Goal: Task Accomplishment & Management: Use online tool/utility

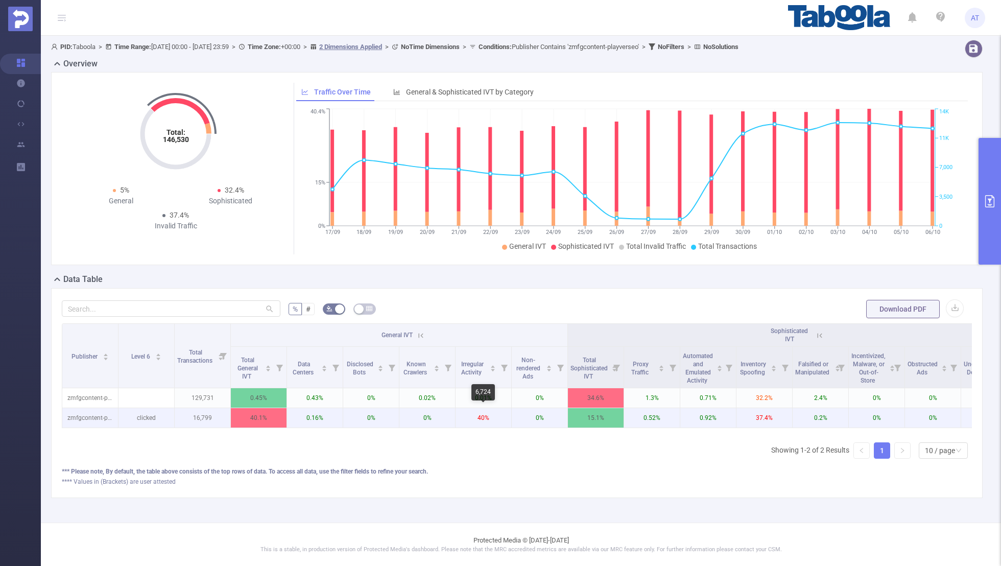
scroll to position [0, 103]
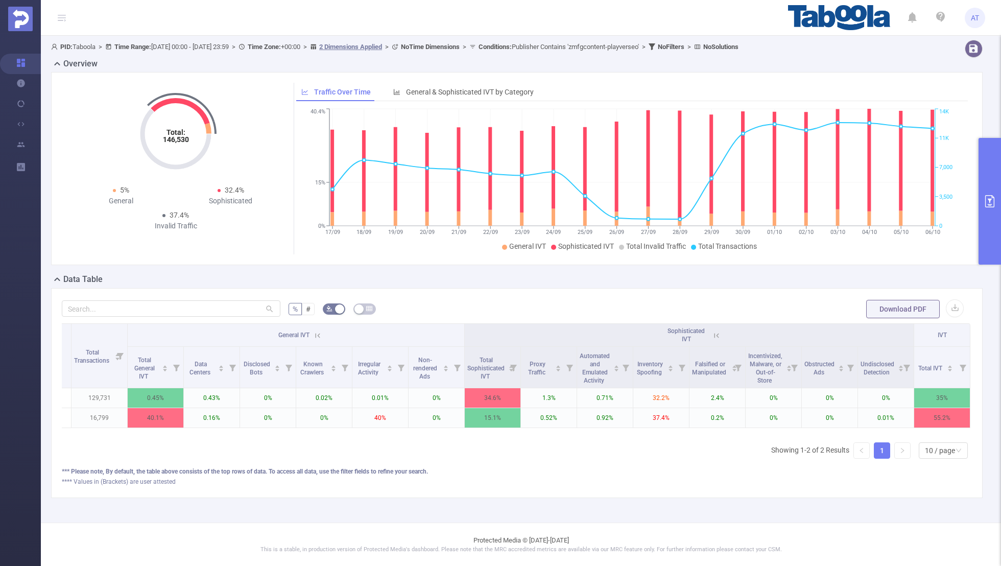
click at [976, 245] on div "Total: 146,530 Total: 146,530 5% General 32.4% Sophisticated 37.4% Invalid Traf…" at bounding box center [516, 168] width 931 height 193
click at [985, 242] on button "primary" at bounding box center [989, 201] width 22 height 127
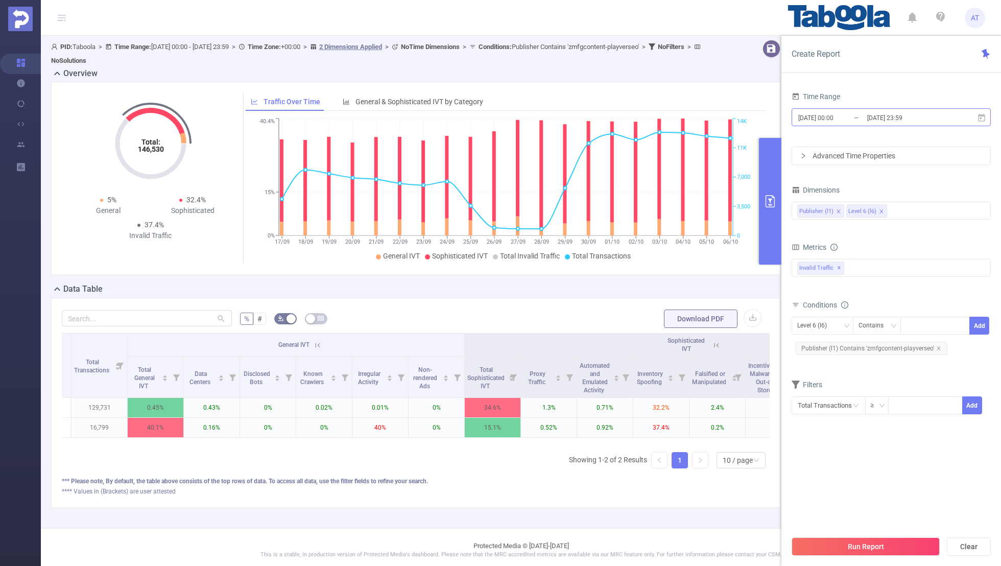
click at [880, 116] on input "[DATE] 23:59" at bounding box center [907, 118] width 83 height 14
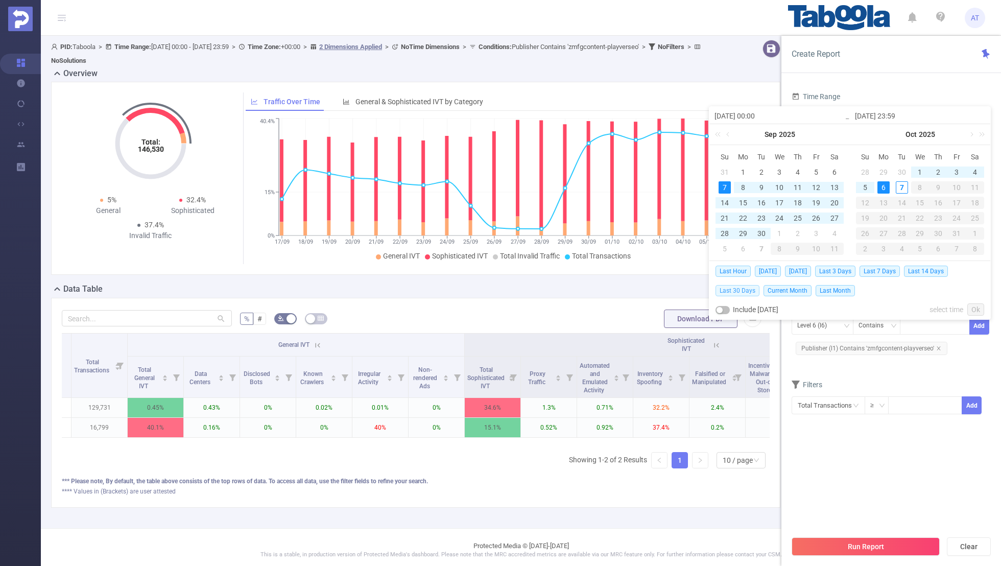
click at [740, 290] on span "Last 30 Days" at bounding box center [737, 290] width 44 height 11
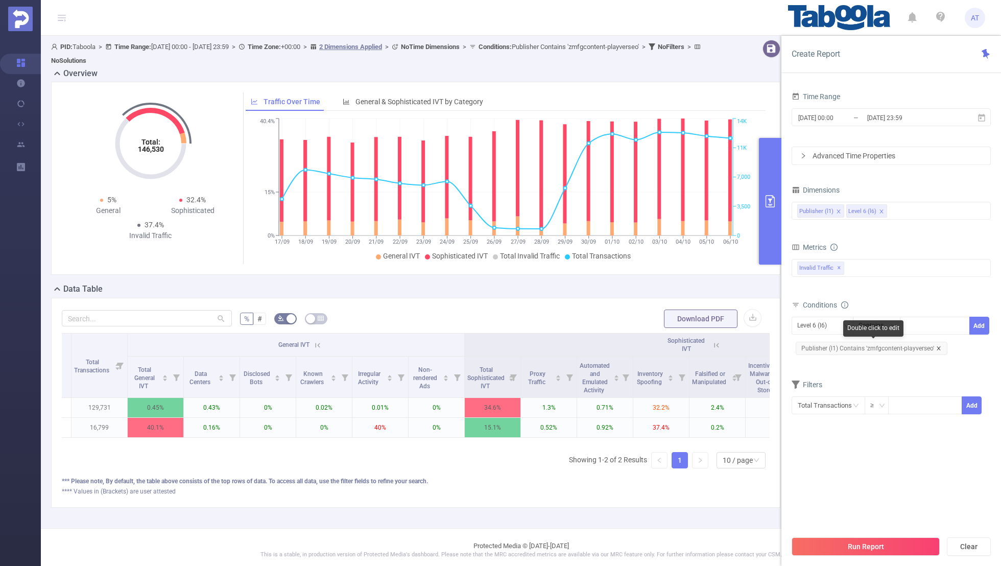
click at [936, 346] on icon "icon: close" at bounding box center [938, 348] width 4 height 4
click at [826, 325] on div "Level 6 (l6)" at bounding box center [815, 325] width 37 height 17
click at [820, 347] on li "Publisher (l1)" at bounding box center [822, 345] width 62 height 16
click at [903, 329] on div at bounding box center [935, 326] width 70 height 18
paste input "uni-tagpopularcom"
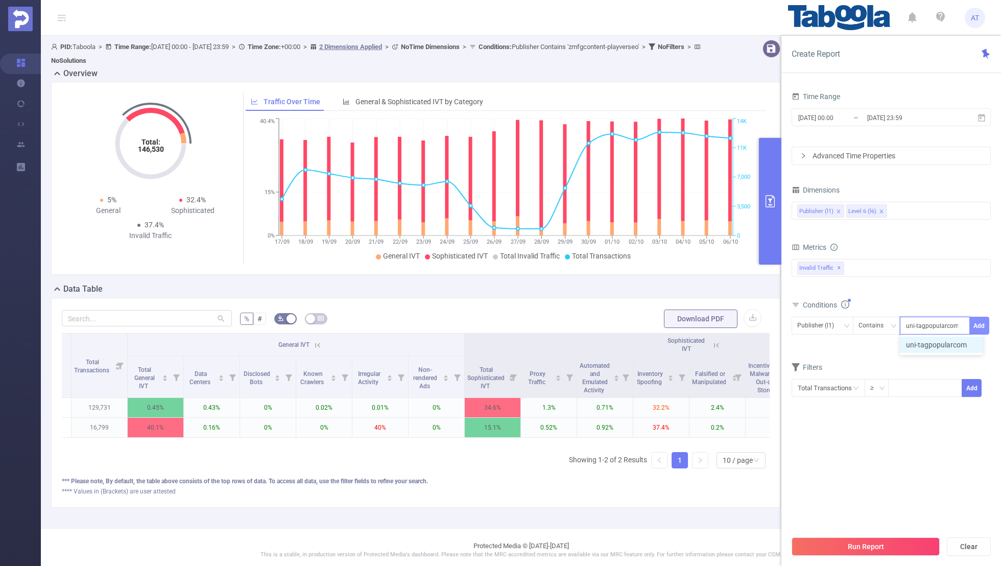
type input "uni-tagpopularcom"
click at [978, 319] on button "Add" at bounding box center [979, 326] width 20 height 18
click at [919, 369] on form "Dimensions Publisher (l1) Level 6 (l6) Metrics bp_total brand-safety brand_is_s…" at bounding box center [890, 305] width 199 height 245
click at [887, 121] on input "[DATE] 23:59" at bounding box center [907, 118] width 83 height 14
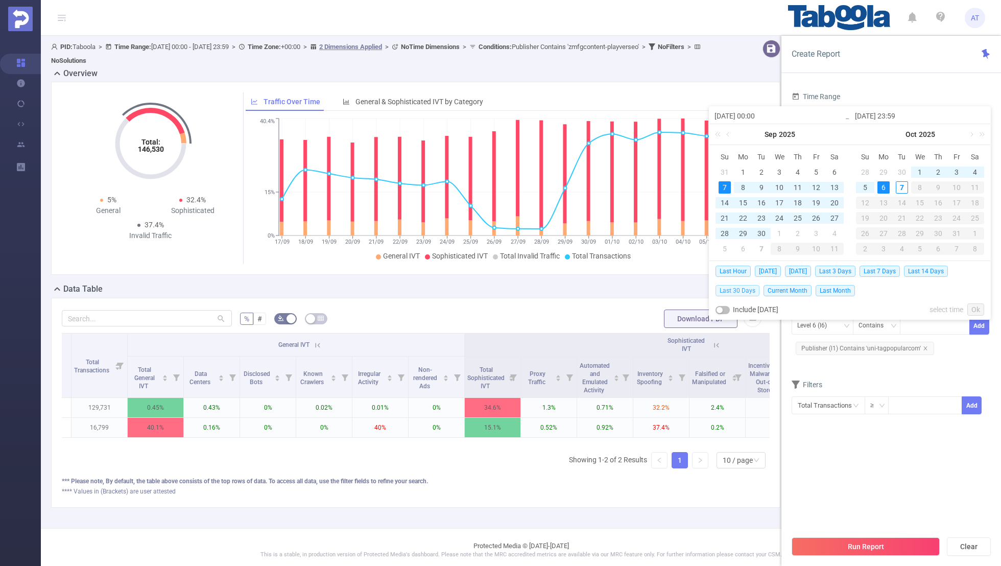
click at [742, 291] on span "Last 30 Days" at bounding box center [737, 290] width 44 height 11
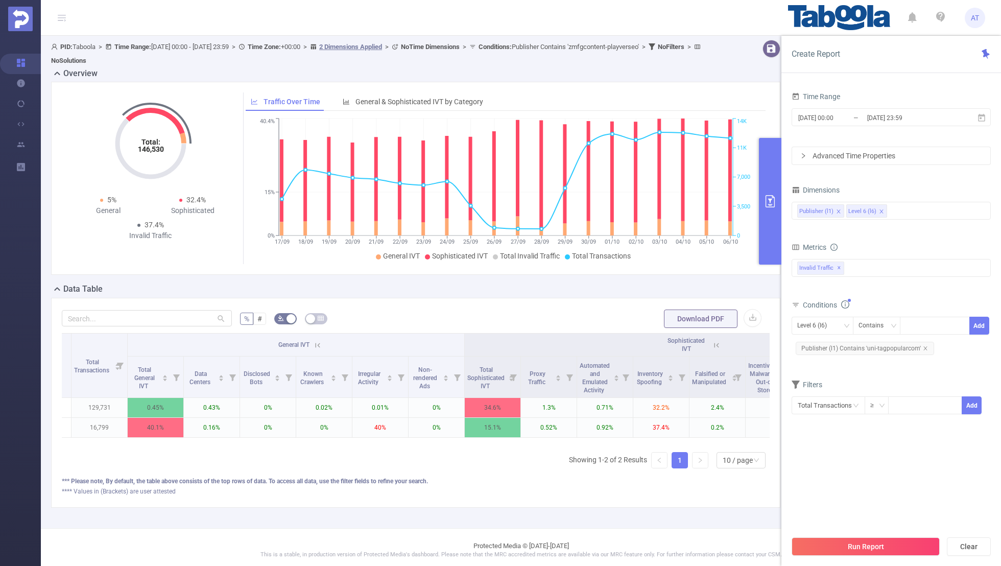
click at [826, 447] on section "Time Range [DATE] 00:00 _ [DATE] 23:59 Advanced Time Properties Dimensions Publ…" at bounding box center [890, 309] width 199 height 441
click at [856, 538] on button "Run Report" at bounding box center [865, 546] width 148 height 18
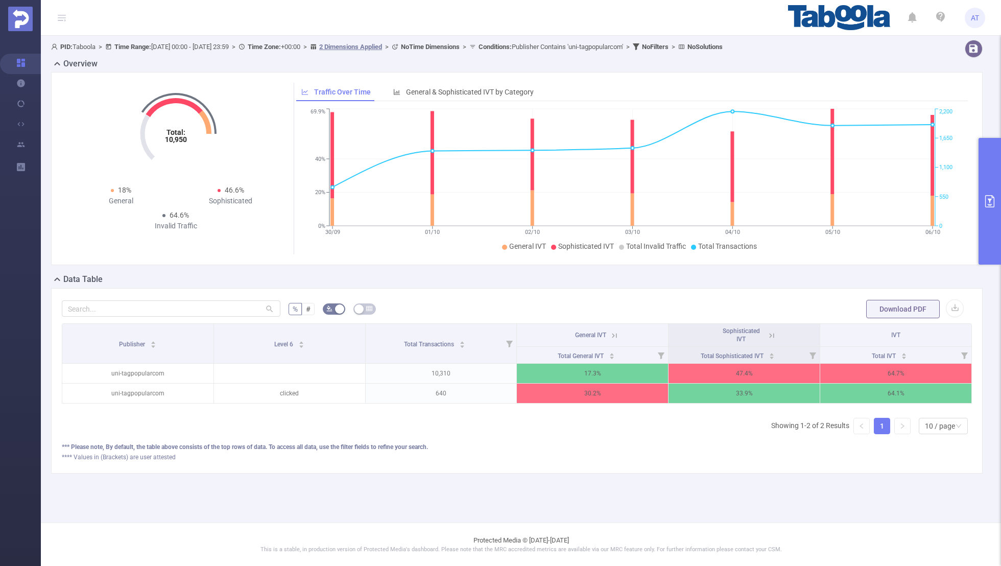
click at [772, 333] on icon at bounding box center [771, 335] width 9 height 9
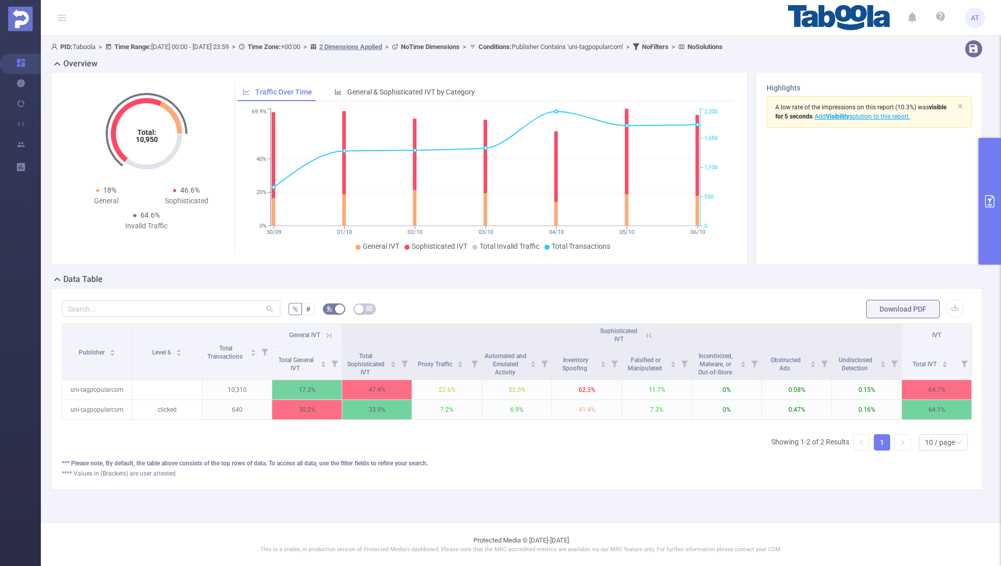
click at [326, 333] on icon at bounding box center [328, 335] width 9 height 9
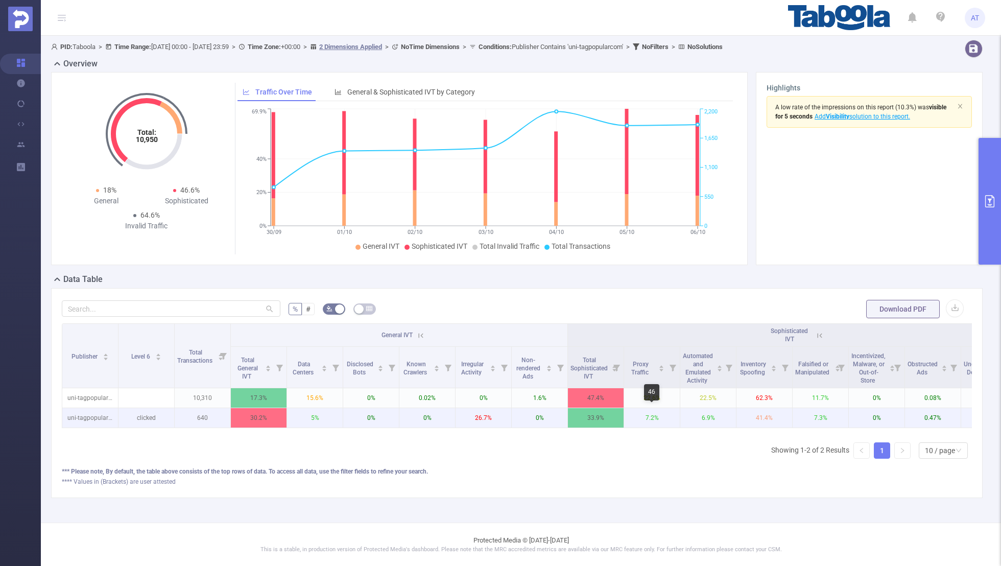
scroll to position [0, 103]
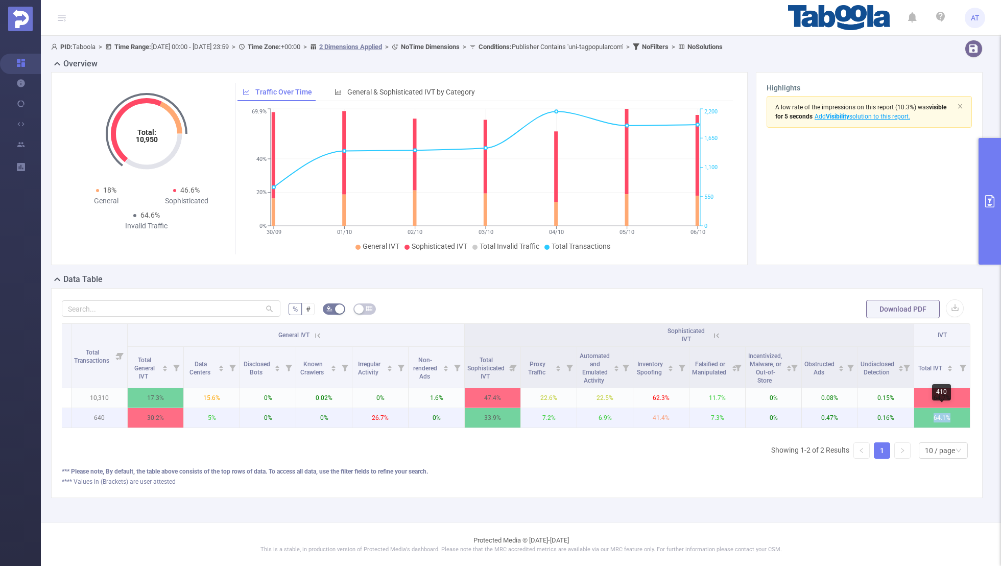
drag, startPoint x: 949, startPoint y: 416, endPoint x: 925, endPoint y: 416, distance: 24.0
click at [925, 416] on p "64.1%" at bounding box center [942, 417] width 56 height 19
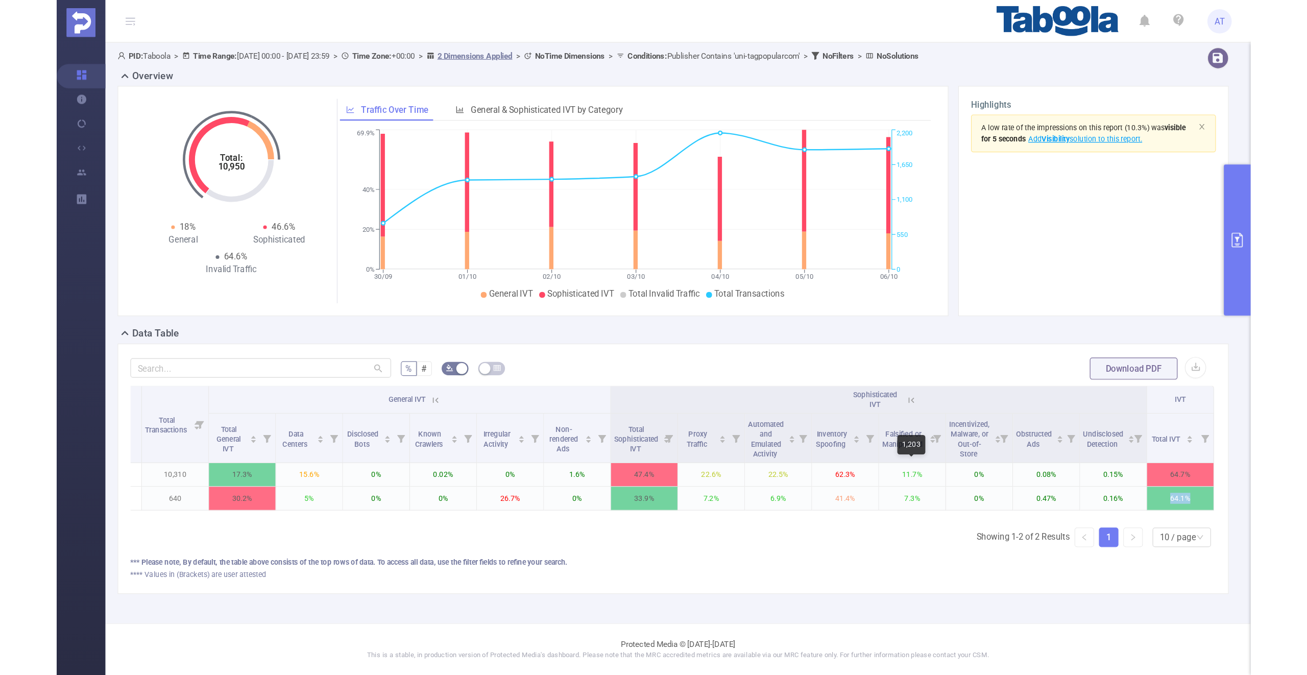
scroll to position [0, 0]
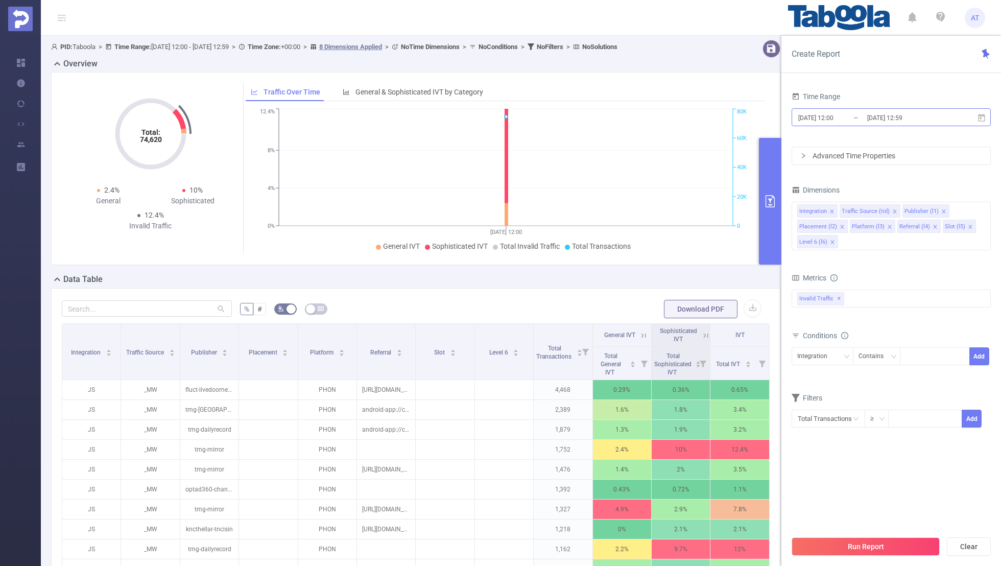
click at [860, 112] on input "2025-10-07 12:00" at bounding box center [838, 118] width 83 height 14
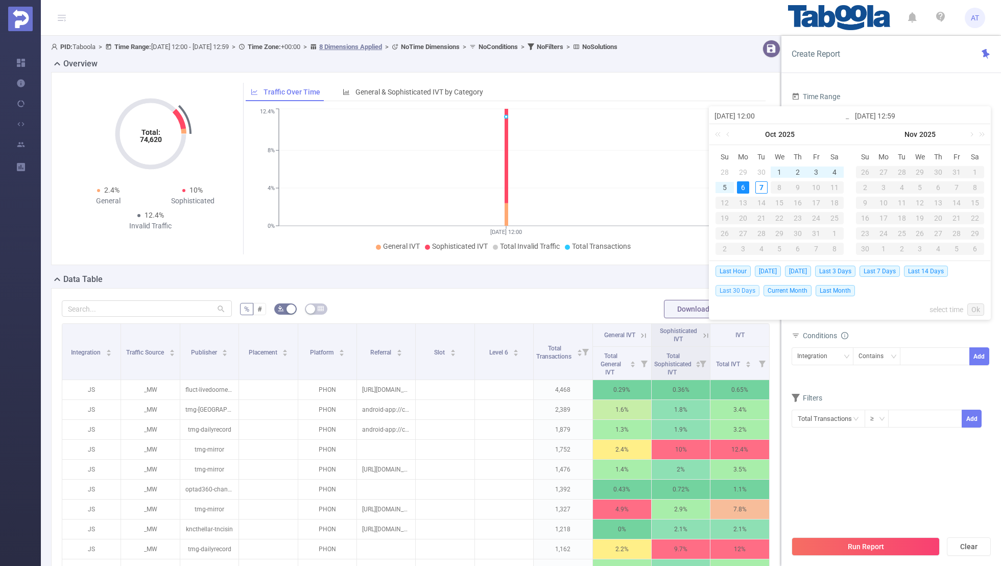
click at [734, 287] on span "Last 30 Days" at bounding box center [737, 290] width 44 height 11
type input "[DATE] 00:00"
type input "[DATE] 23:59"
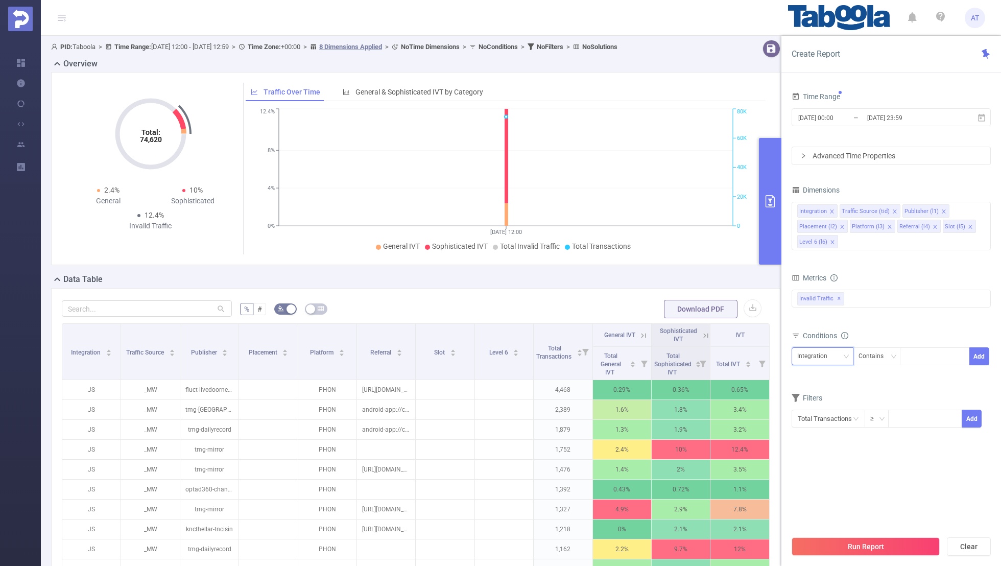
click at [820, 348] on div "Integration" at bounding box center [815, 356] width 37 height 17
click at [819, 411] on li "Publisher (l1)" at bounding box center [826, 408] width 70 height 16
click at [830, 209] on icon "icon: close" at bounding box center [831, 211] width 5 height 5
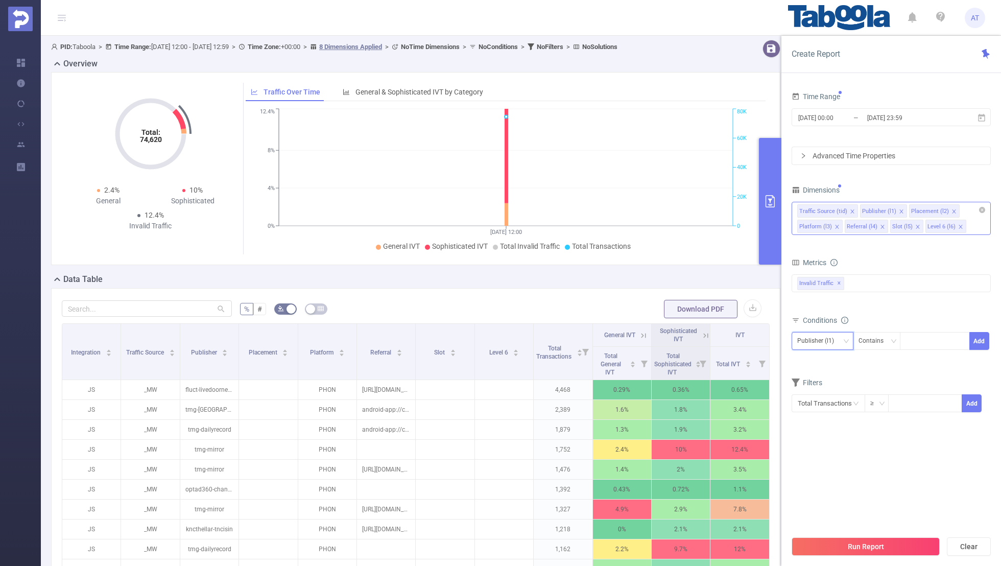
click at [850, 207] on span at bounding box center [852, 211] width 5 height 11
click at [888, 209] on icon "icon: close" at bounding box center [890, 211] width 5 height 5
click at [884, 209] on icon "icon: close" at bounding box center [886, 211] width 4 height 4
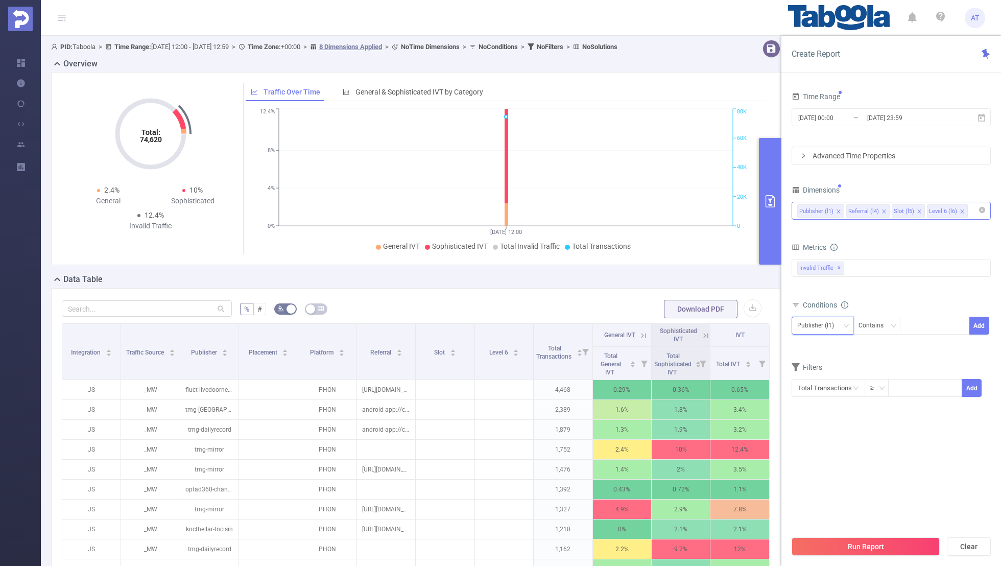
click at [881, 209] on icon "icon: close" at bounding box center [883, 211] width 5 height 5
click at [871, 209] on icon "icon: close" at bounding box center [873, 211] width 5 height 5
click at [880, 187] on div "Dimensions" at bounding box center [890, 191] width 199 height 17
click at [904, 323] on div at bounding box center [935, 326] width 70 height 18
paste input "linkvertise-linkvertiseapikey"
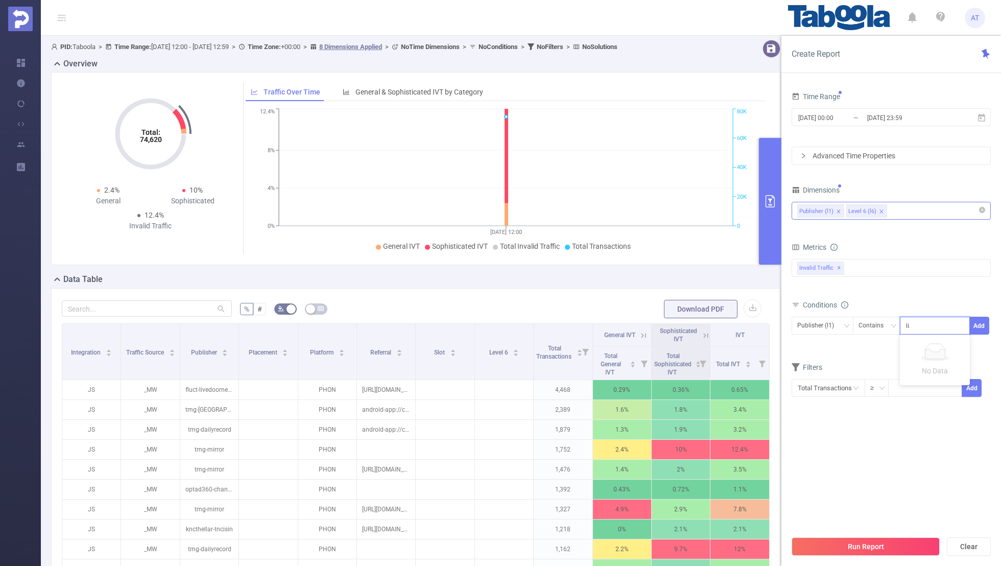
scroll to position [0, 16]
type input "linkvertise-linkvertiseapikey"
click at [981, 328] on button "Add" at bounding box center [979, 326] width 20 height 18
click at [872, 362] on icon "icon: close" at bounding box center [872, 363] width 5 height 5
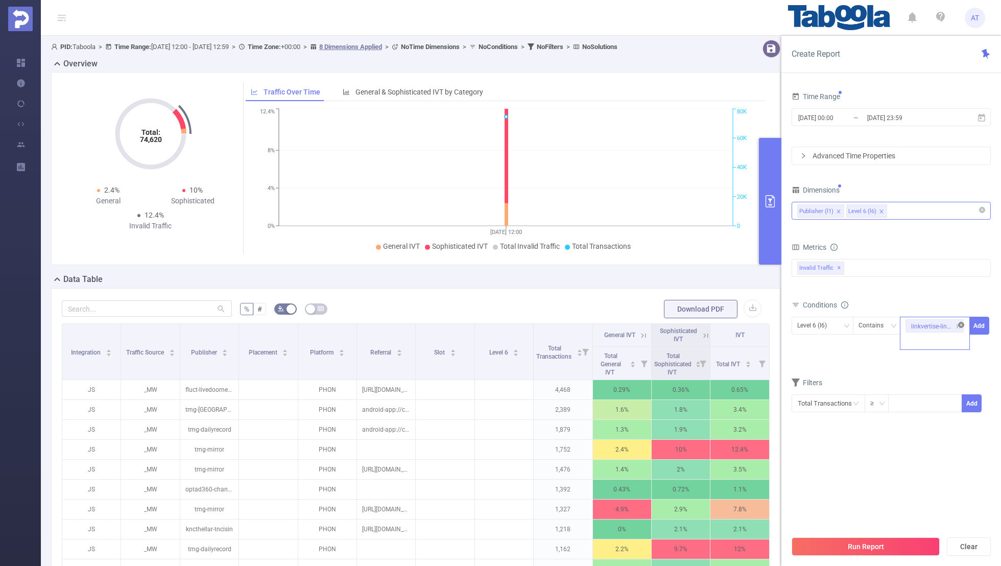
click at [959, 326] on icon "icon: close-circle" at bounding box center [961, 325] width 6 height 6
click at [919, 326] on div at bounding box center [934, 325] width 59 height 17
paste input "linkvertise-linkvertiseapikey"
type input "linkvertise-linkvertiseapikey"
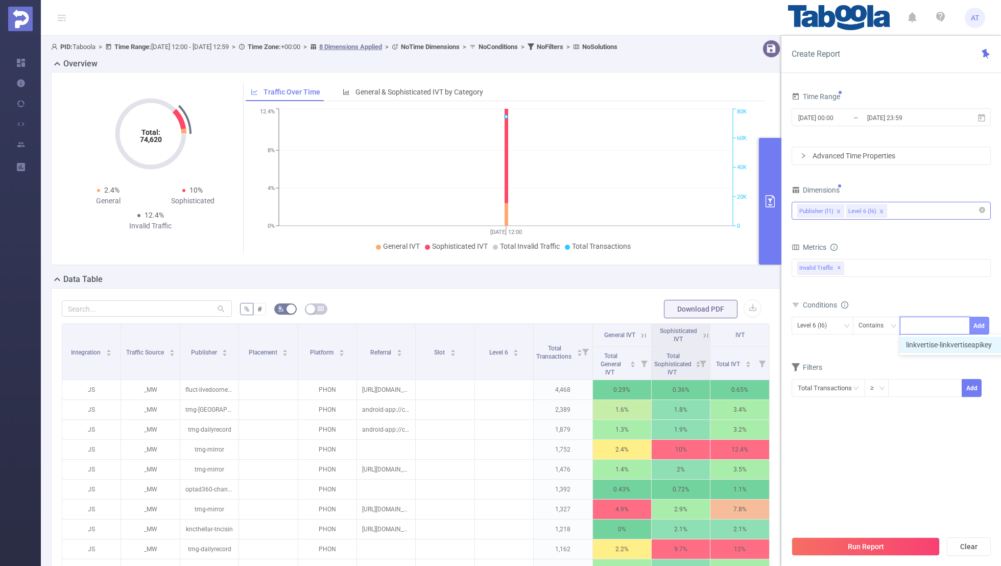
click at [983, 323] on button "Add" at bounding box center [979, 326] width 20 height 18
click at [903, 381] on div "Filters" at bounding box center [890, 385] width 199 height 17
click at [868, 123] on input "[DATE] 23:59" at bounding box center [907, 118] width 83 height 14
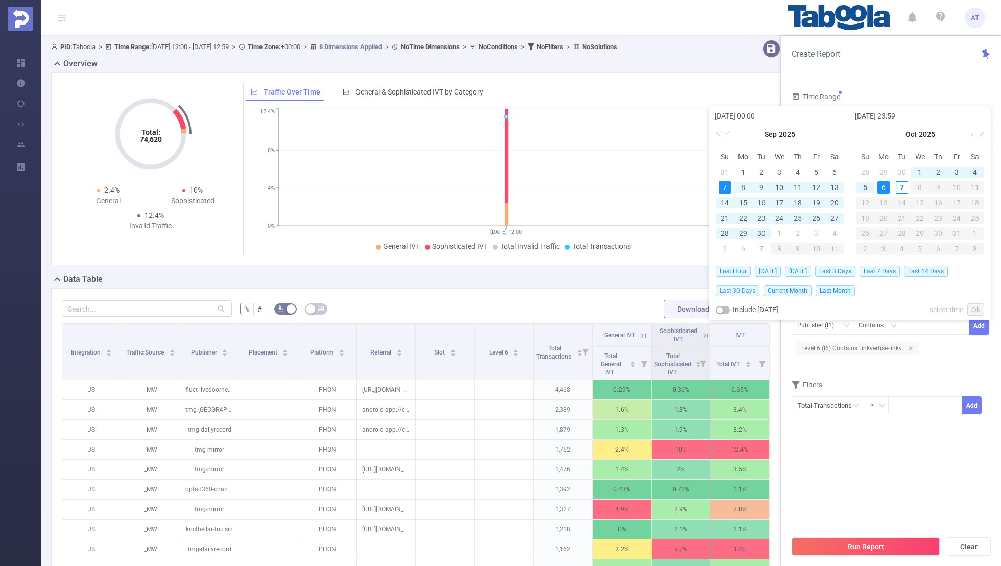
click at [739, 291] on span "Last 30 Days" at bounding box center [737, 290] width 44 height 11
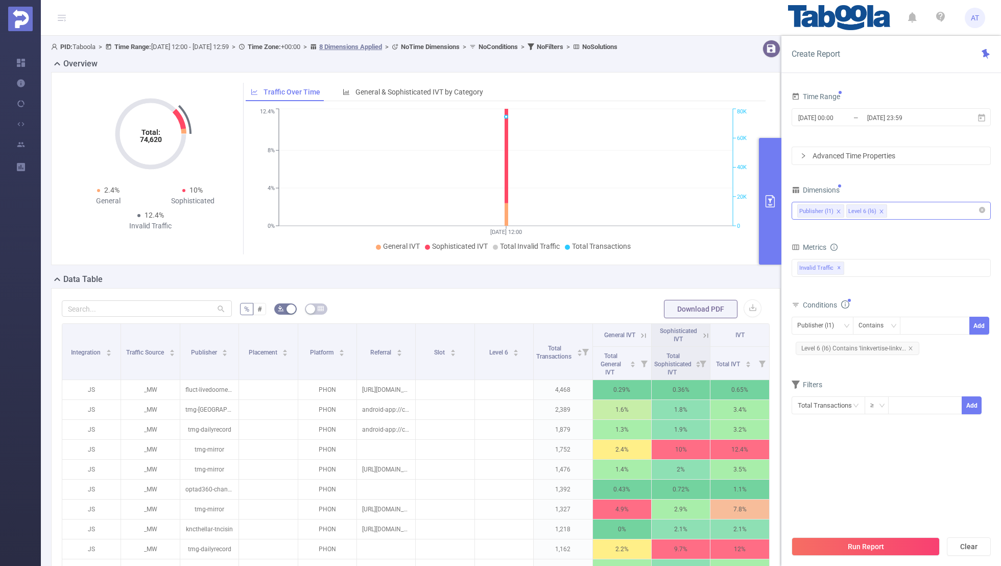
click at [824, 374] on form "Dimensions Publisher (l1) Level 6 (l6) Metrics bp_total brand-safety brand_is_s…" at bounding box center [890, 305] width 199 height 245
click at [831, 472] on section "Time Range [DATE] 00:00 _ [DATE] 23:59 Advanced Time Properties Dimensions Publ…" at bounding box center [890, 309] width 199 height 441
click at [837, 543] on button "Run Report" at bounding box center [865, 546] width 148 height 18
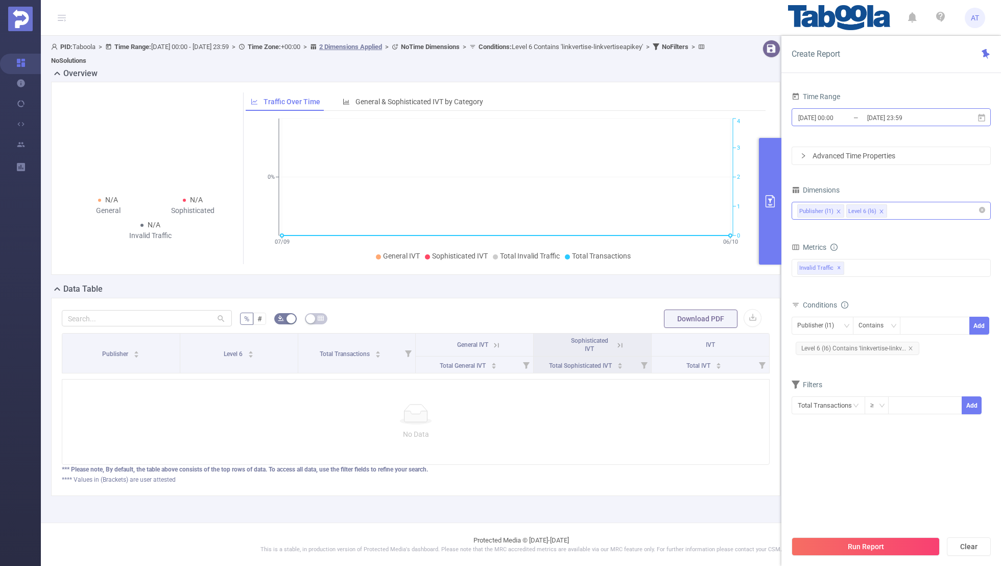
click at [849, 121] on input "[DATE] 00:00" at bounding box center [838, 118] width 83 height 14
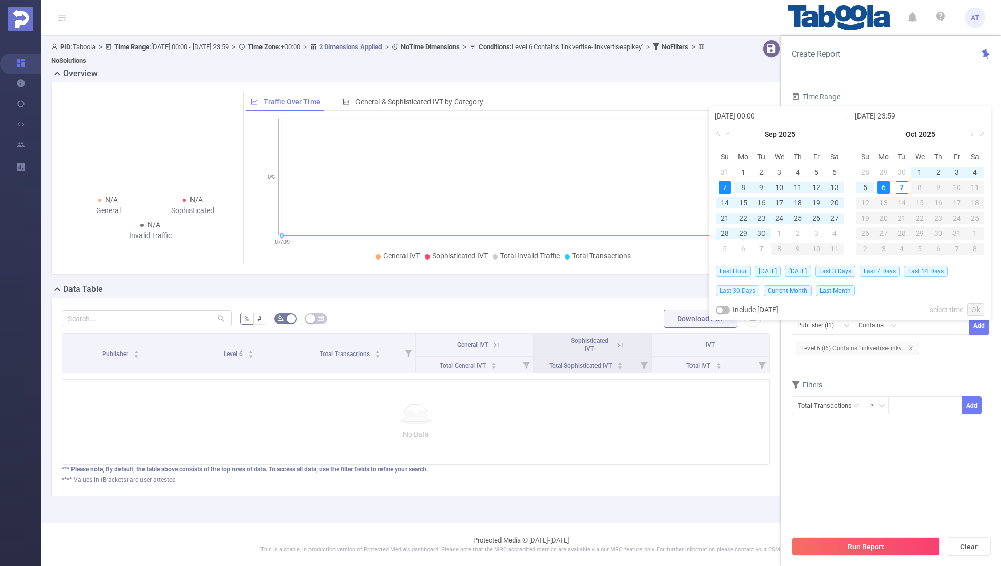
click at [746, 286] on span "Last 30 Days" at bounding box center [737, 290] width 44 height 11
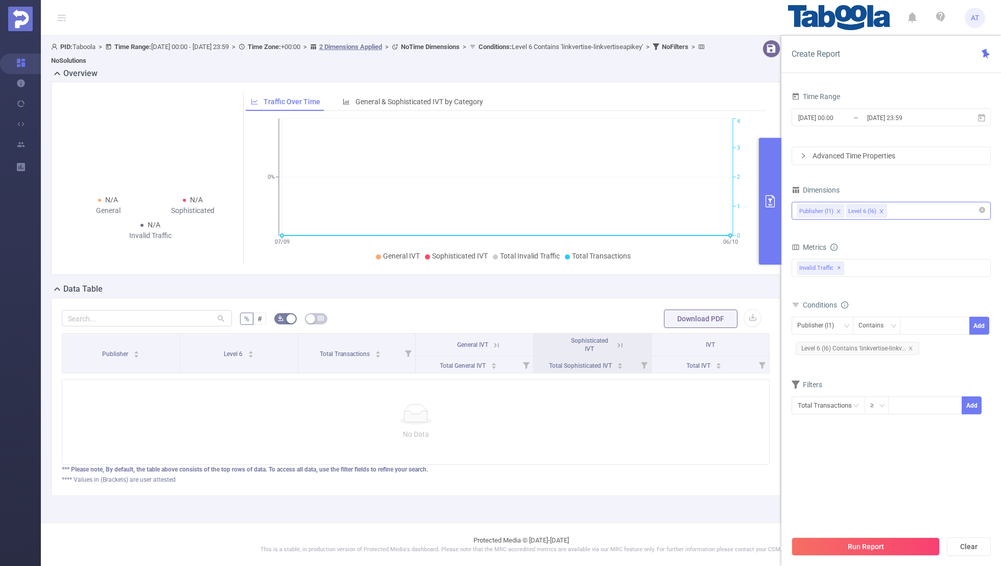
click at [864, 440] on section "Time Range [DATE] 00:00 _ [DATE] 23:59 Advanced Time Properties Dimensions Publ…" at bounding box center [890, 309] width 199 height 441
click at [909, 346] on icon "icon: close" at bounding box center [910, 348] width 5 height 5
click at [923, 329] on div at bounding box center [934, 325] width 59 height 17
paste input "linkvertise-linkvertiseapikey"
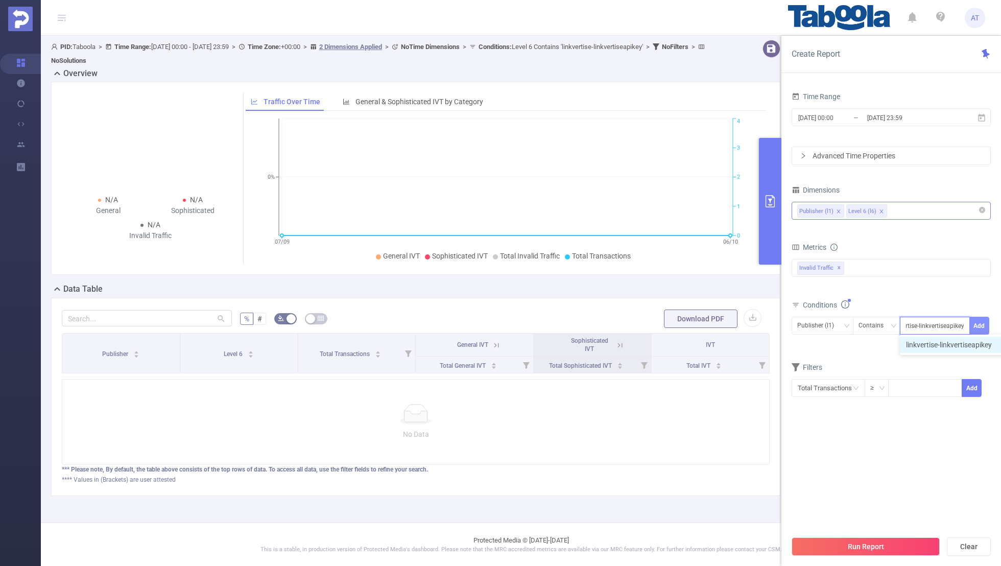
type input "linkvertise-linkvertiseapikey"
click at [970, 319] on button "Add" at bounding box center [979, 326] width 20 height 18
click at [906, 366] on form "Dimensions Publisher (l1) Level 6 (l6) Metrics bp_total brand-safety brand_is_s…" at bounding box center [890, 305] width 199 height 245
click at [875, 478] on section "Time Range [DATE] 00:00 _ [DATE] 23:59 Advanced Time Properties Dimensions Publ…" at bounding box center [890, 309] width 199 height 441
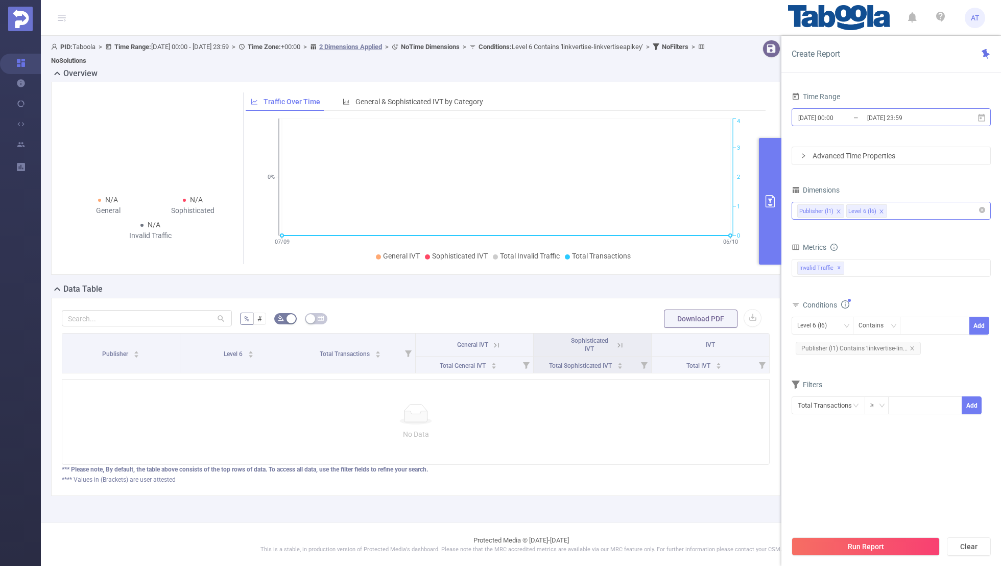
click at [871, 118] on input "[DATE] 23:59" at bounding box center [907, 118] width 83 height 14
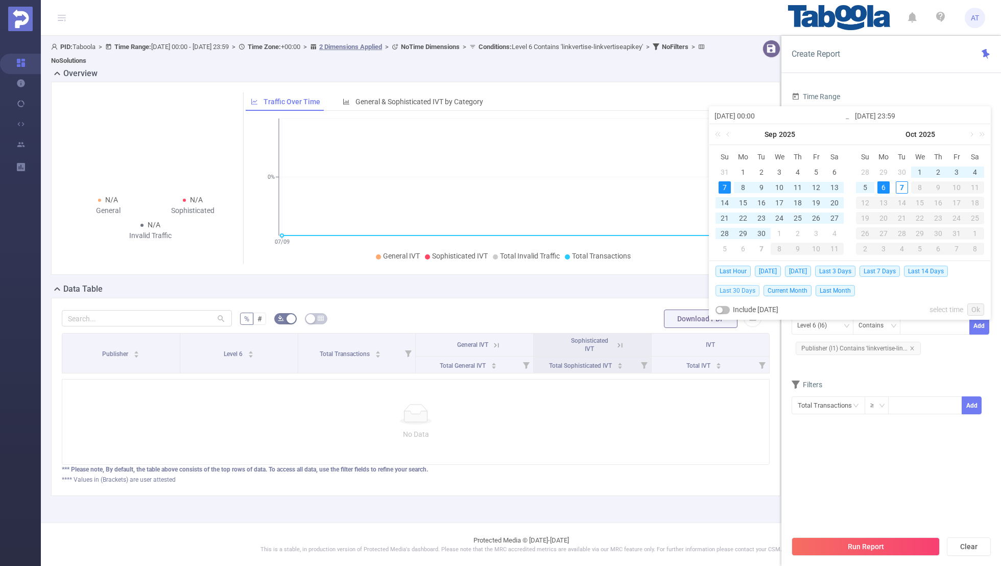
click at [740, 289] on span "Last 30 Days" at bounding box center [737, 290] width 44 height 11
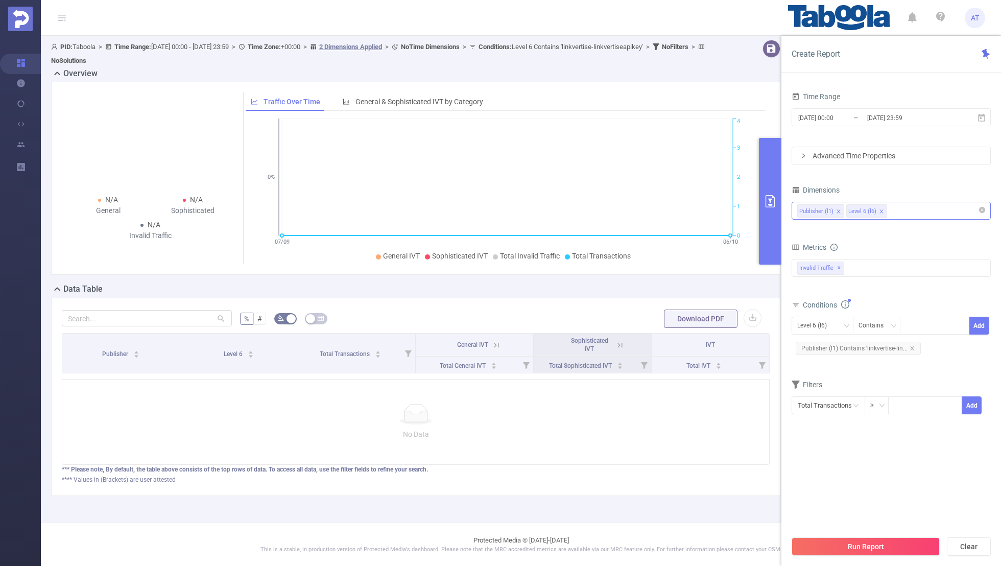
click at [843, 462] on section "Time Range [DATE] 00:00 _ [DATE] 23:59 Advanced Time Properties Dimensions Publ…" at bounding box center [890, 309] width 199 height 441
click at [848, 546] on button "Run Report" at bounding box center [865, 546] width 148 height 18
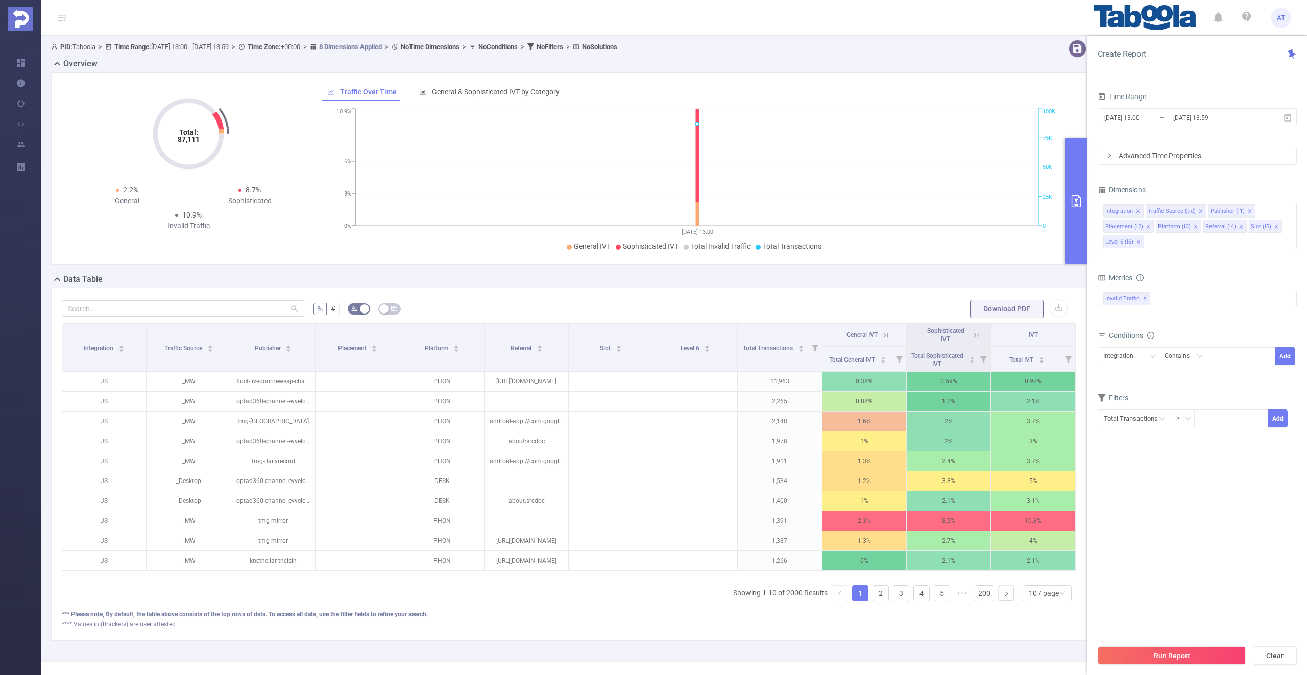
click at [1124, 128] on div "2025-10-07 13:00 _ 2025-10-07 13:59" at bounding box center [1197, 118] width 199 height 24
click at [1122, 116] on input "2025-10-07 13:00" at bounding box center [1144, 118] width 83 height 14
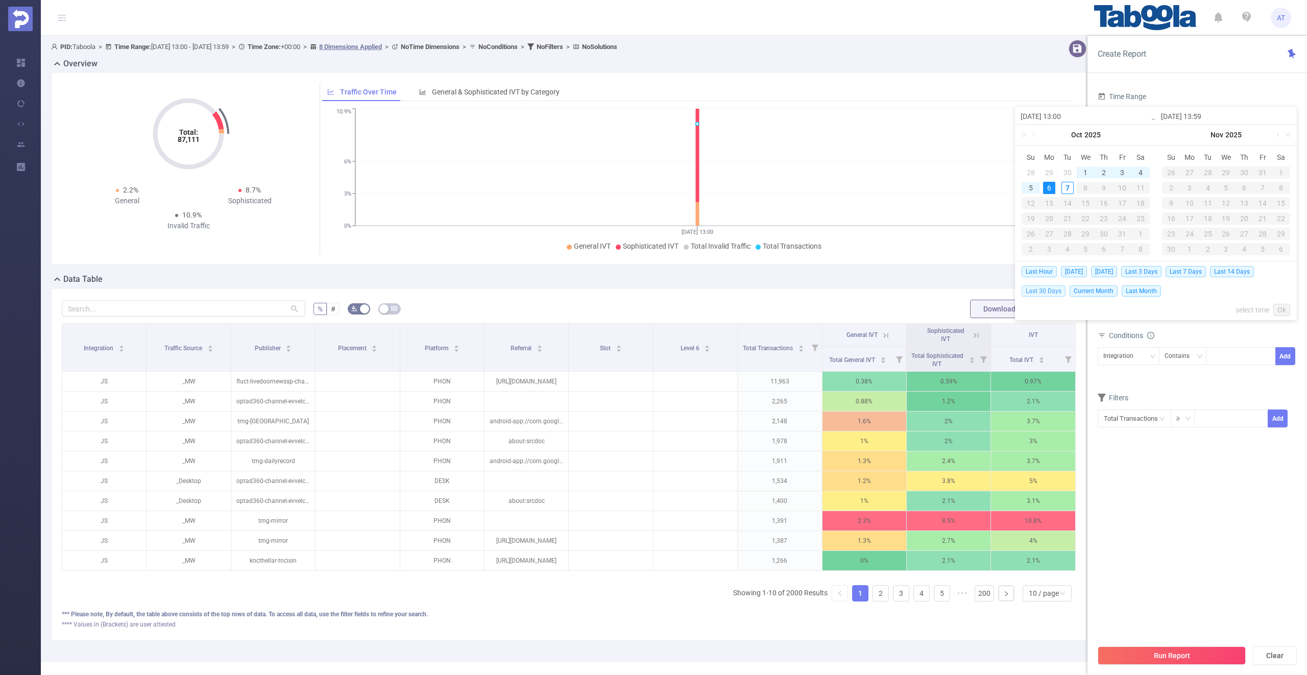
click at [1048, 293] on span "Last 30 Days" at bounding box center [1044, 290] width 44 height 11
type input "[DATE] 00:00"
type input "[DATE] 23:59"
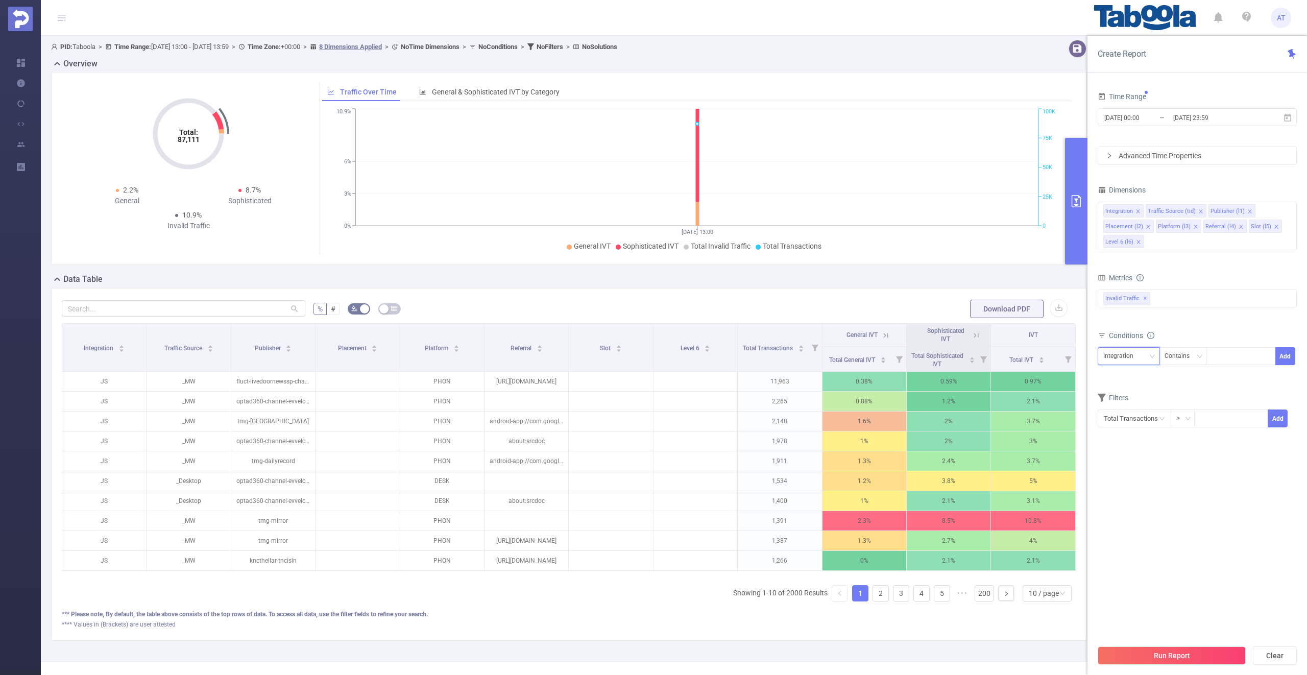
click at [1117, 354] on div "Integration" at bounding box center [1121, 356] width 37 height 17
click at [1124, 407] on li "Publisher (l1)" at bounding box center [1133, 411] width 70 height 16
click at [1138, 210] on icon "icon: close" at bounding box center [1138, 211] width 5 height 5
click at [1156, 210] on icon "icon: close" at bounding box center [1158, 211] width 5 height 5
click at [1195, 210] on icon "icon: close" at bounding box center [1197, 211] width 5 height 5
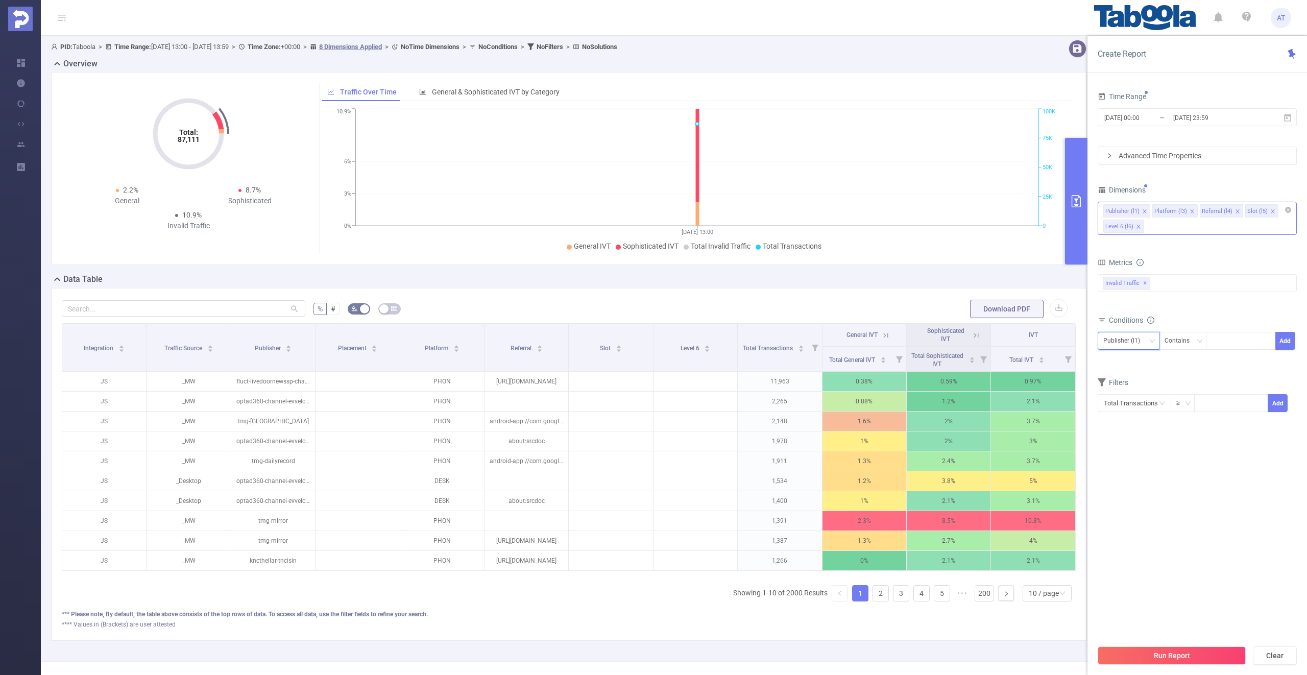
click at [1192, 210] on icon "icon: close" at bounding box center [1192, 211] width 5 height 5
click at [1191, 210] on li "Referral (l4)" at bounding box center [1173, 210] width 43 height 13
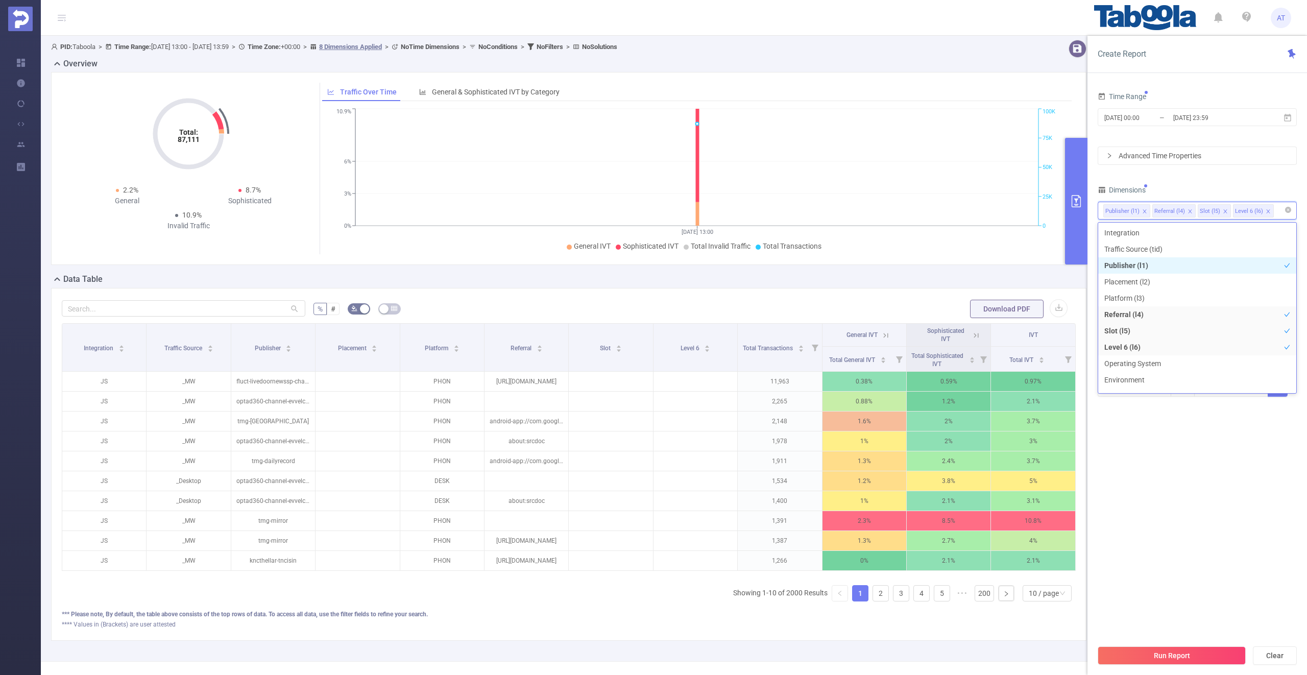
click at [1188, 210] on icon "icon: close" at bounding box center [1190, 211] width 4 height 4
click at [1178, 210] on icon "icon: close" at bounding box center [1179, 211] width 5 height 5
click at [1185, 186] on div "Dimensions" at bounding box center [1197, 191] width 199 height 17
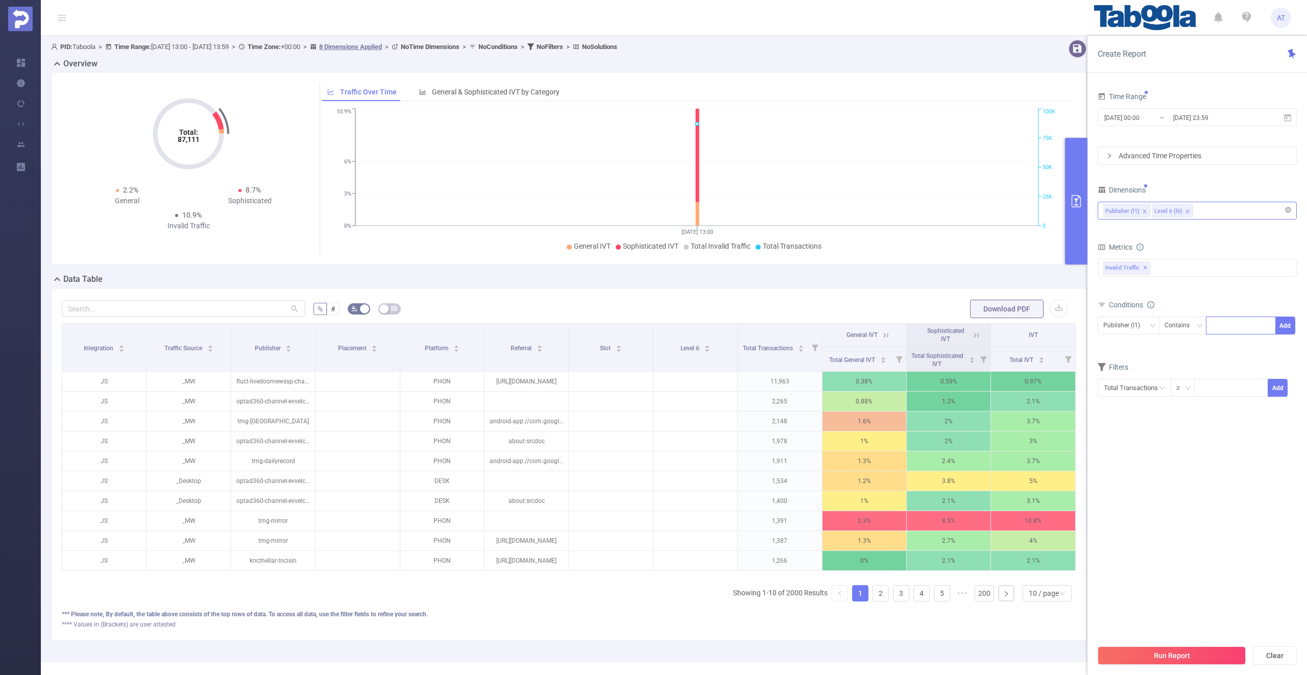
click at [1223, 326] on div at bounding box center [1241, 325] width 59 height 17
paste input "postmedia-edmontonsun"
type input "postmedia-edmontonsun"
click at [1282, 324] on button "Add" at bounding box center [1285, 326] width 20 height 18
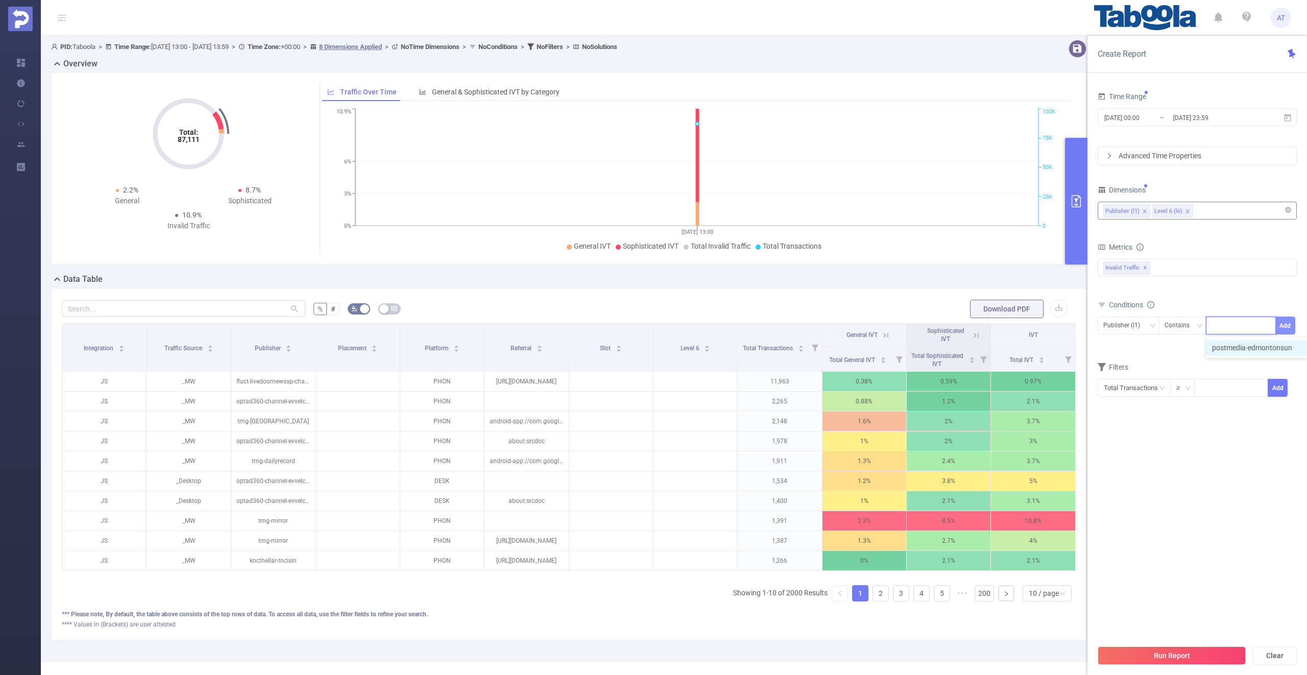
scroll to position [0, 0]
click at [1223, 370] on form "Dimensions Publisher (l1) Level 6 (l6) Metrics bp_total brand-safety brand_is_s…" at bounding box center [1197, 305] width 199 height 245
click at [1142, 125] on span "[DATE] 00:00 _ [DATE] 23:59" at bounding box center [1197, 117] width 199 height 18
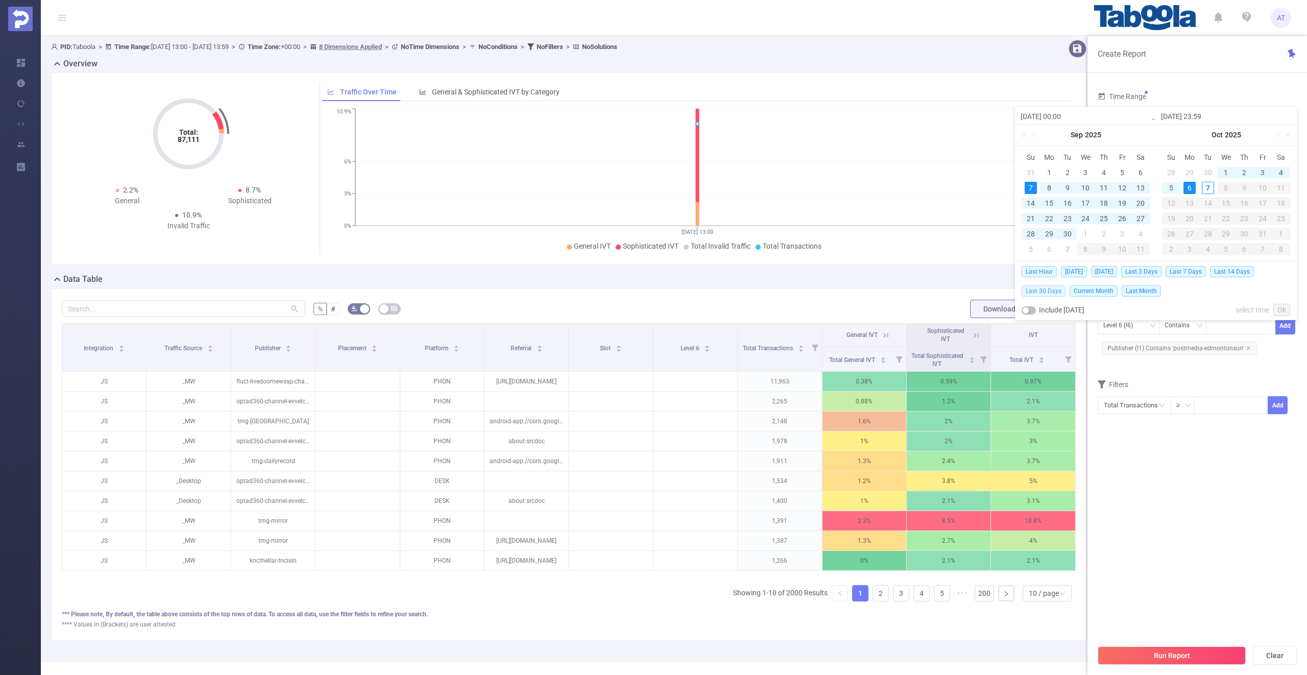
click at [1053, 291] on span "Last 30 Days" at bounding box center [1044, 290] width 44 height 11
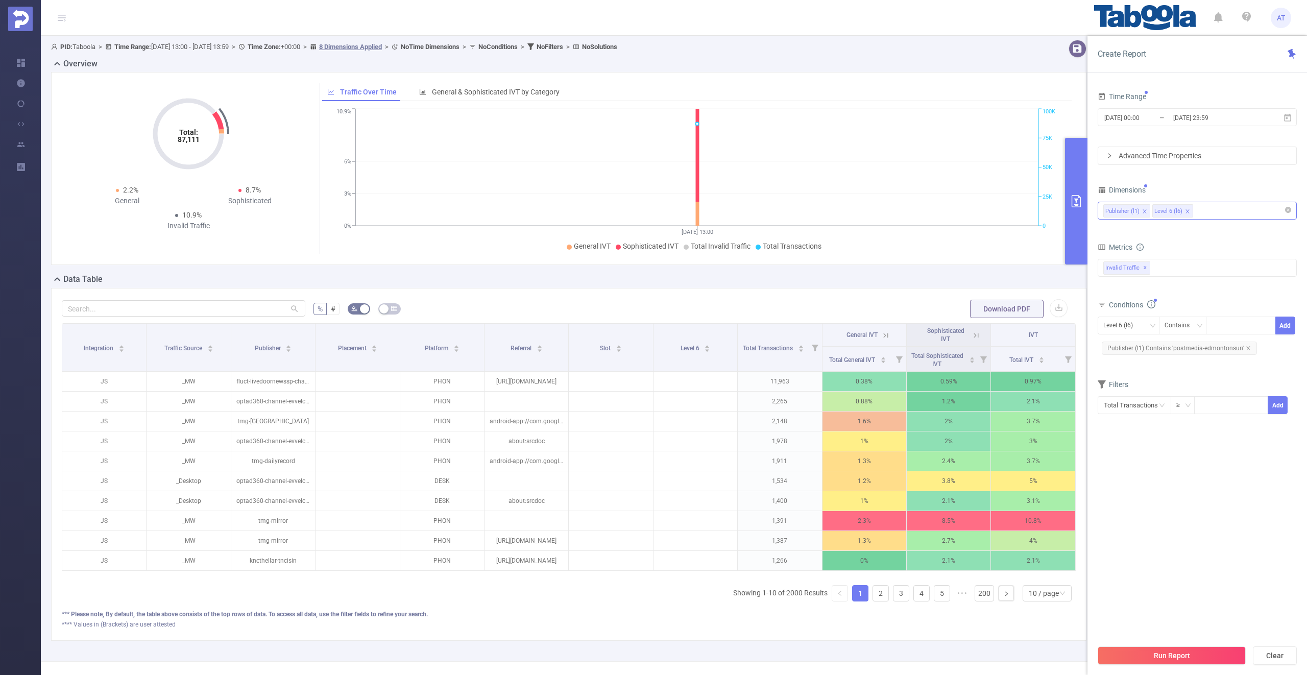
click at [1122, 456] on section "Time Range [DATE] 00:00 _ [DATE] 23:59 Advanced Time Properties Dimensions Publ…" at bounding box center [1197, 364] width 199 height 550
click at [1163, 654] on button "Run Report" at bounding box center [1172, 655] width 148 height 18
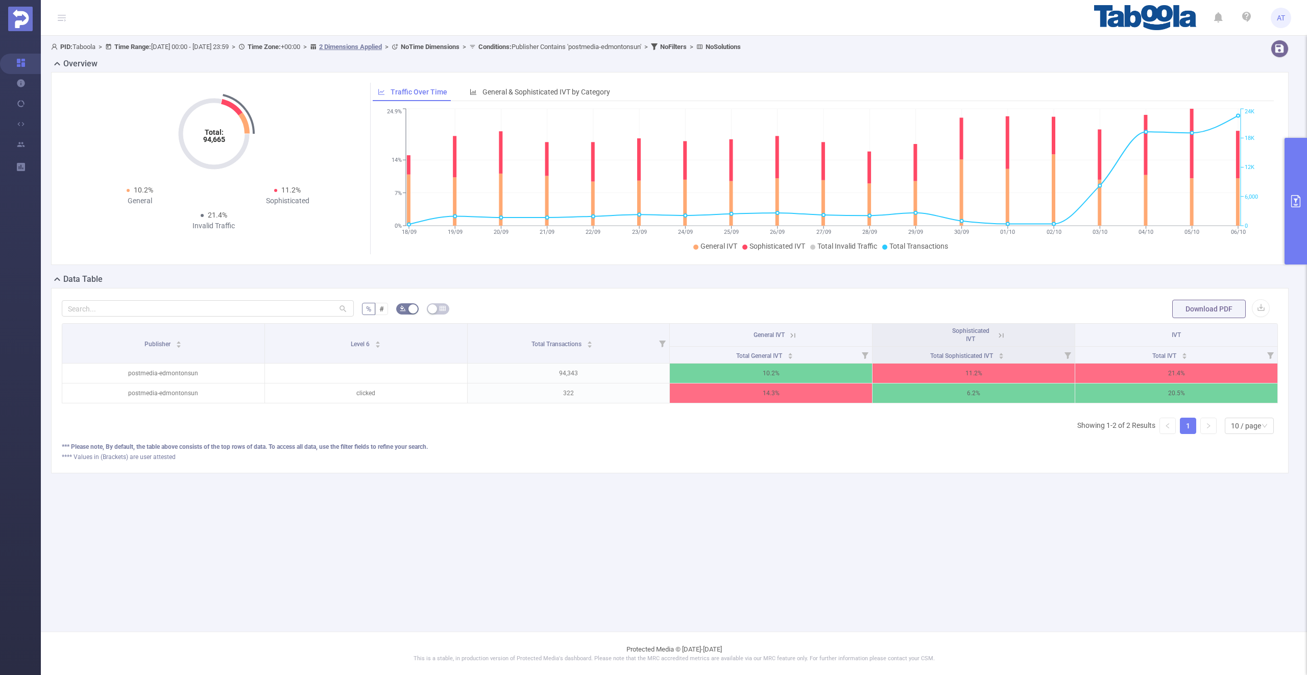
click at [794, 339] on icon at bounding box center [792, 335] width 9 height 9
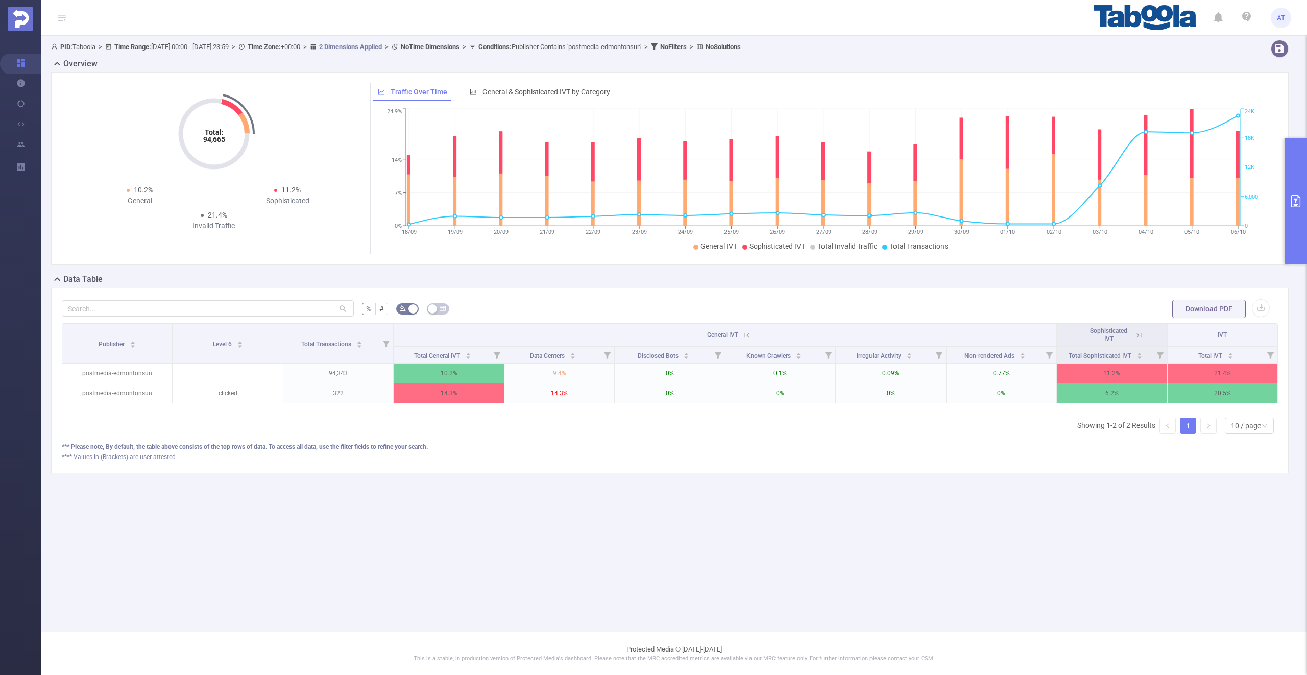
click at [1136, 336] on icon at bounding box center [1138, 335] width 9 height 9
